Goal: Information Seeking & Learning: Learn about a topic

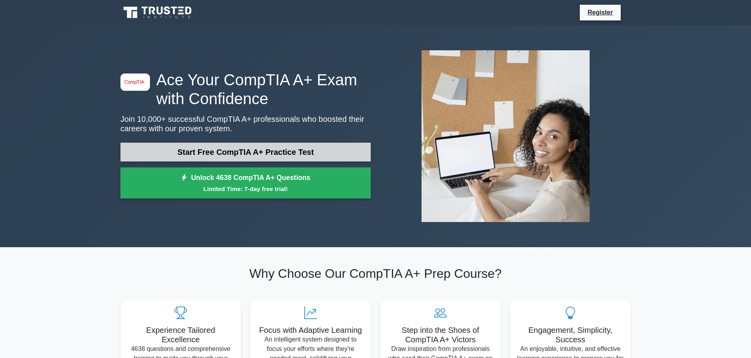
click at [316, 157] on link "Start Free CompTIA A+ Practice Test" at bounding box center [245, 152] width 250 height 19
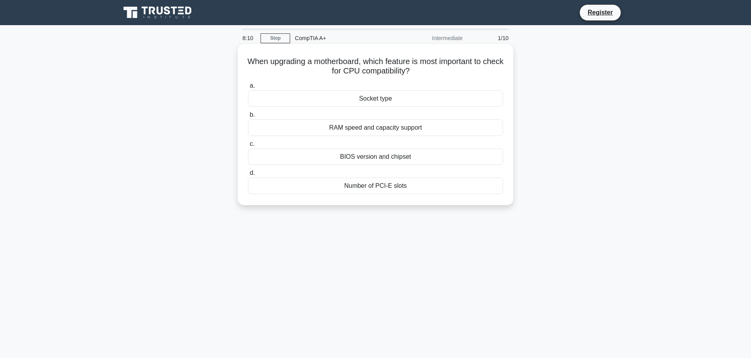
click at [430, 131] on div "RAM speed and capacity support" at bounding box center [375, 128] width 255 height 17
click at [248, 118] on input "b. RAM speed and capacity support" at bounding box center [248, 115] width 0 height 5
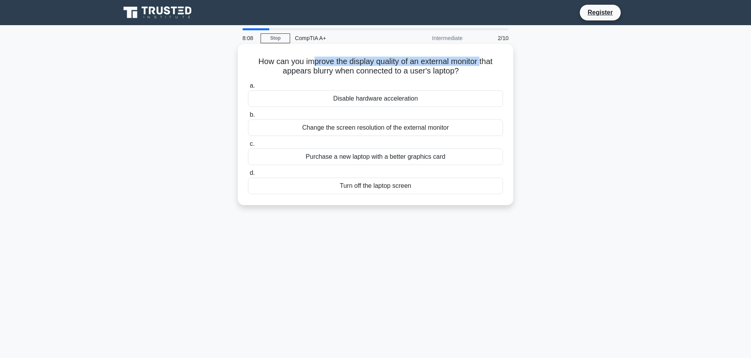
drag, startPoint x: 323, startPoint y: 61, endPoint x: 483, endPoint y: 61, distance: 159.8
click at [483, 61] on h5 "How can you improve the display quality of an external monitor that appears blu…" at bounding box center [375, 67] width 257 height 20
